Goal: Task Accomplishment & Management: Manage account settings

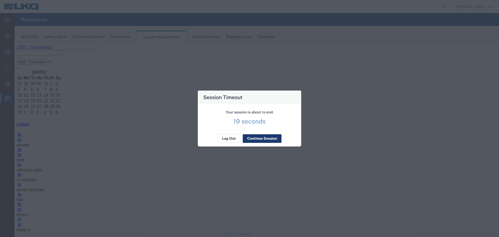
click at [261, 138] on button "Continue Session" at bounding box center [262, 138] width 39 height 8
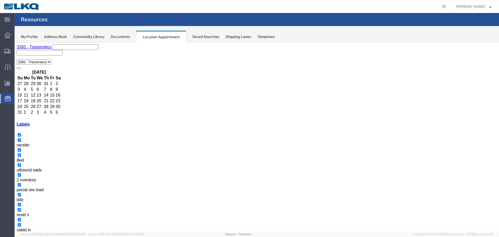
select select "1"
select select "23"
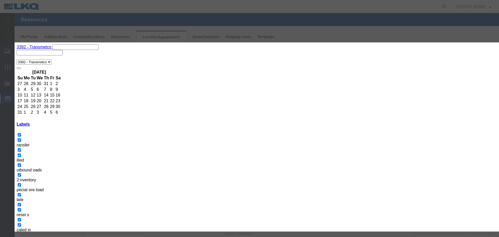
type input "de"
select select "40"
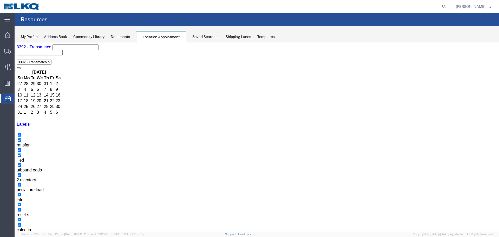
select select "1"
select select "24"
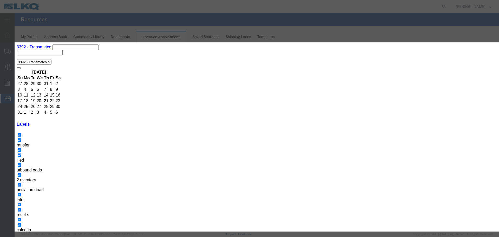
type input "de"
drag, startPoint x: 268, startPoint y: 160, endPoint x: 284, endPoint y: 182, distance: 27.0
select select "40"
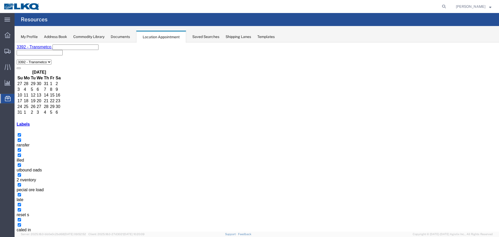
select select "1"
select select "23"
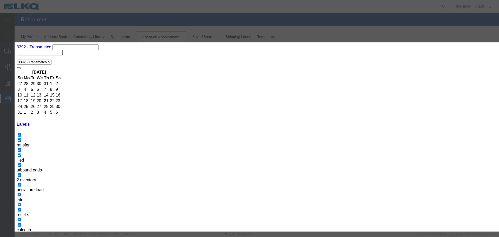
type input "de"
drag, startPoint x: 274, startPoint y: 160, endPoint x: 277, endPoint y: 162, distance: 3.5
select select "40"
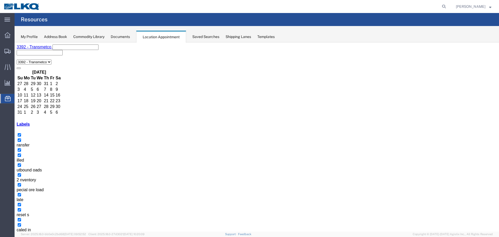
drag, startPoint x: 249, startPoint y: 117, endPoint x: 193, endPoint y: 134, distance: 58.1
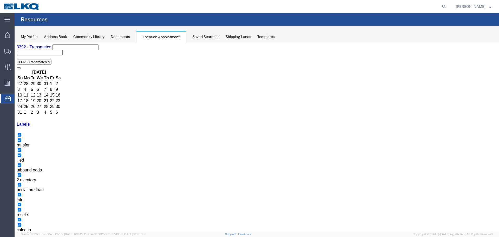
select select "1"
select select "22"
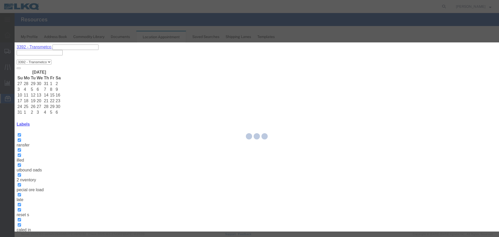
select select
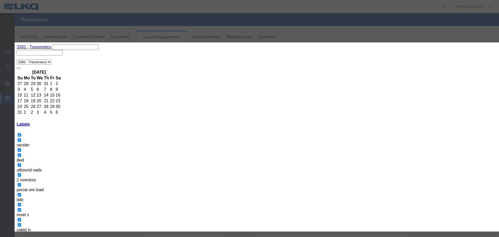
type input "56690135 - Leominster - T31422 - Palletized *DAY EARLY WORK IN*"
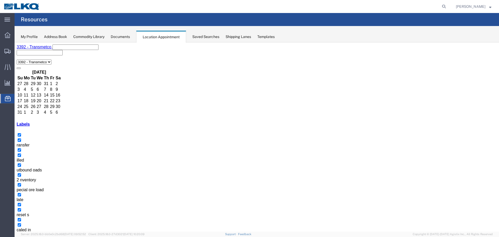
select select "100"
select select "1"
select select "22"
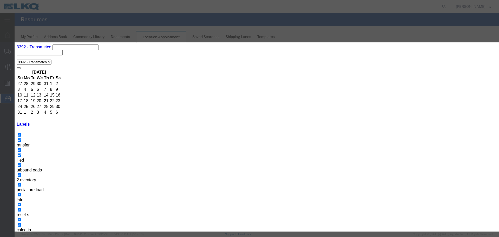
type input "DE"
drag, startPoint x: 278, startPoint y: 160, endPoint x: 294, endPoint y: 186, distance: 30.8
select select "40"
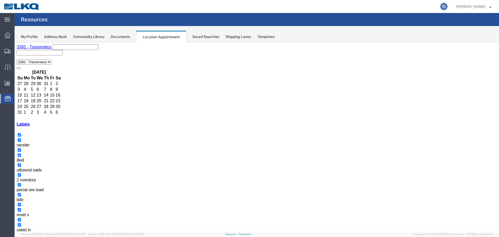
click at [441, 8] on icon at bounding box center [443, 6] width 7 height 7
type input "56645956"
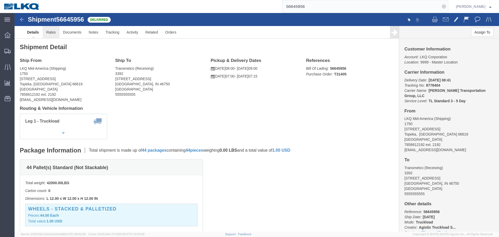
click link "Rates"
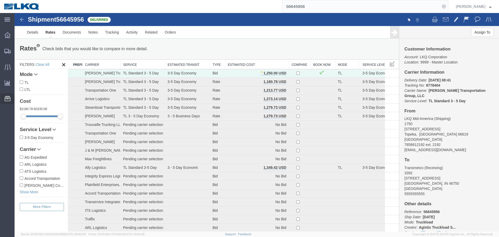
click at [0, 0] on span "Location Appointment" at bounding box center [0, 0] width 0 height 0
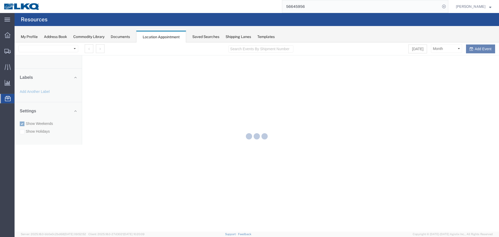
select select "28018"
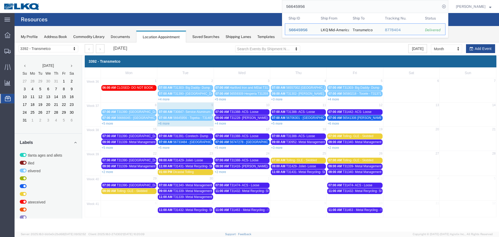
drag, startPoint x: 305, startPoint y: 8, endPoint x: 241, endPoint y: 10, distance: 64.2
click at [241, 10] on div "56645956 Ship ID Ship From Ship To Tracking Nu. Status Ship ID 56645956 Ship Fr…" at bounding box center [246, 6] width 405 height 13
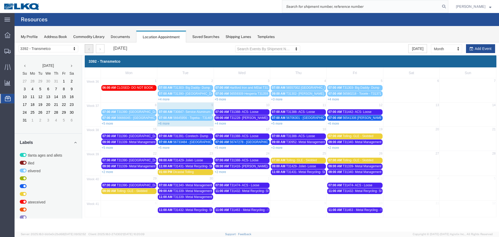
click at [92, 47] on button "button" at bounding box center [89, 48] width 9 height 9
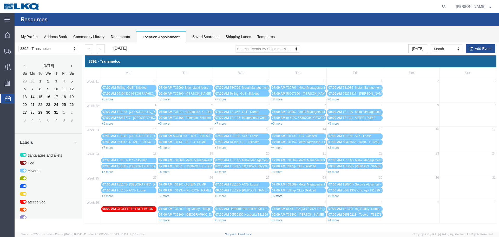
click at [277, 196] on link "+6 more" at bounding box center [276, 196] width 11 height 4
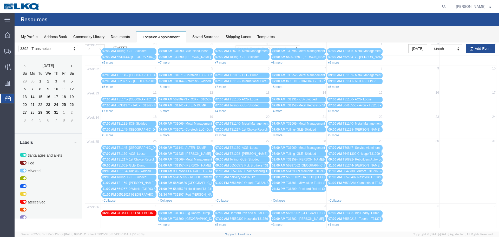
scroll to position [38, 0]
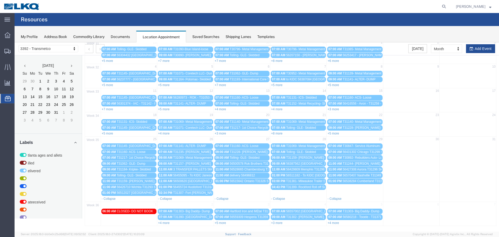
click at [314, 177] on div "01:00 PM 56511182 - To KIDC [GEOGRAPHIC_DATA] - T31336 - Palletized" at bounding box center [298, 175] width 53 height 4
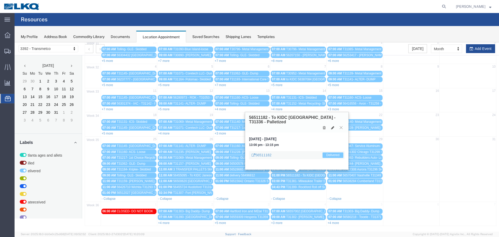
click at [341, 128] on icon at bounding box center [341, 127] width 3 height 3
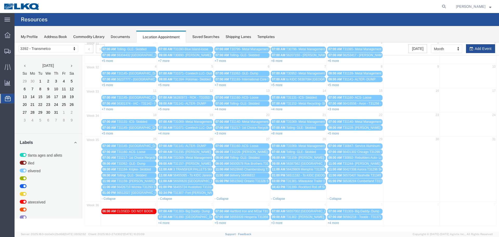
click at [310, 170] on span "56429809 Memphis T31298 Skidded **Work in per [PERSON_NAME]**" at bounding box center [335, 169] width 98 height 4
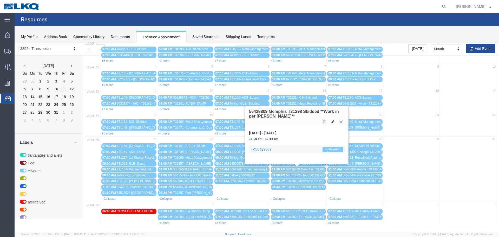
click at [342, 123] on icon at bounding box center [341, 121] width 3 height 3
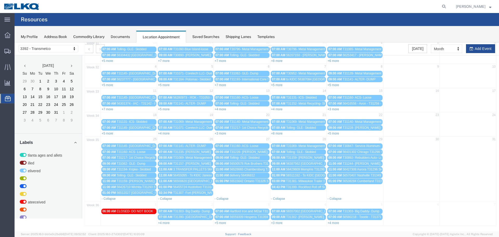
click at [310, 164] on span "56387562 [GEOGRAPHIC_DATA]/[PERSON_NAME] T31271 Skidded" at bounding box center [334, 164] width 96 height 4
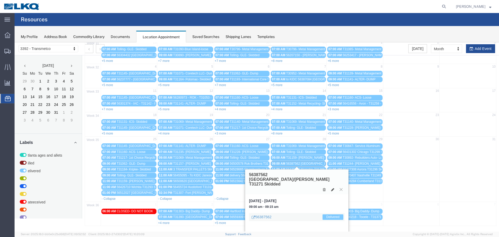
click at [342, 188] on icon at bounding box center [341, 189] width 3 height 3
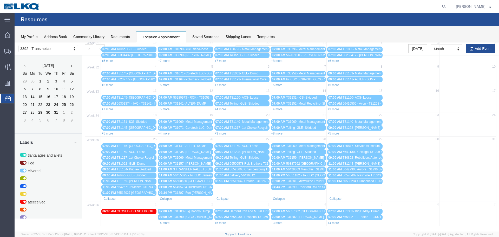
click at [361, 154] on div "07:00 AM 56431302 Chicago T31299 Skidded **Work in per [PERSON_NAME]**" at bounding box center [354, 152] width 53 height 4
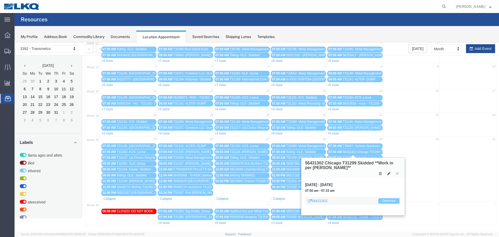
click at [399, 174] on icon at bounding box center [397, 173] width 3 height 3
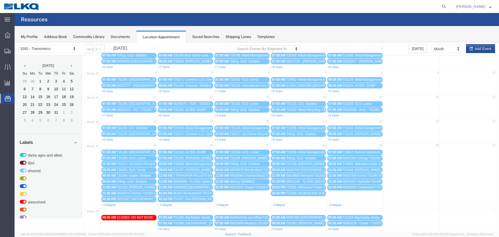
scroll to position [0, 0]
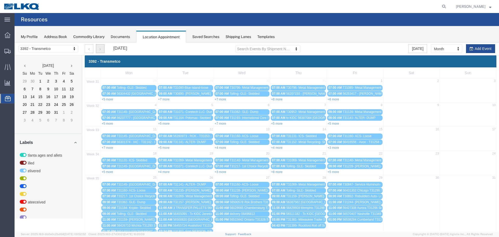
click at [103, 48] on button "button" at bounding box center [100, 48] width 9 height 9
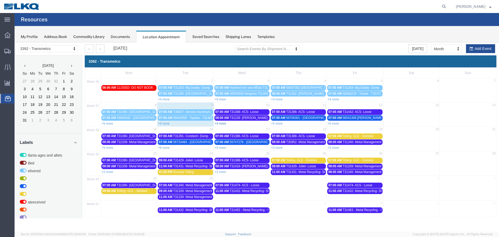
click at [220, 125] on link "+4 more" at bounding box center [220, 124] width 11 height 4
